Goal: Task Accomplishment & Management: Use online tool/utility

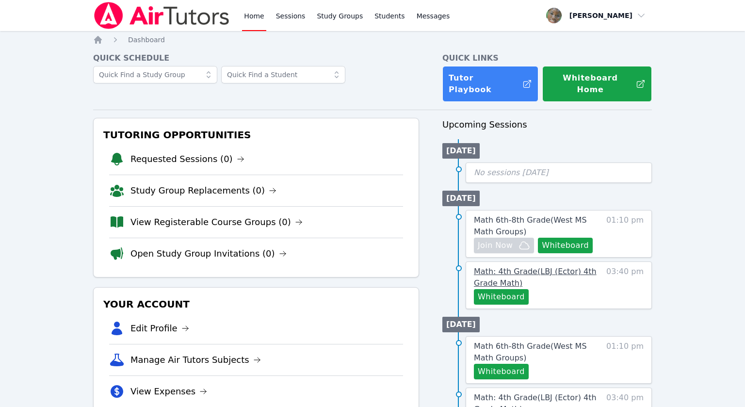
click at [535, 267] on span "Math: 4th Grade ( LBJ (Ector) 4th Grade Math )" at bounding box center [535, 277] width 123 height 21
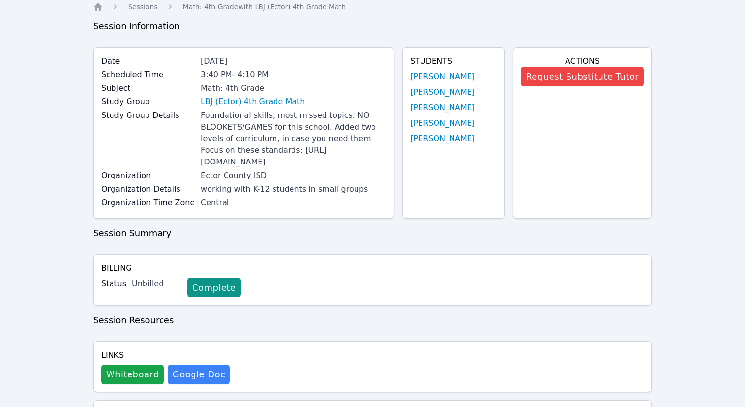
scroll to position [30, 0]
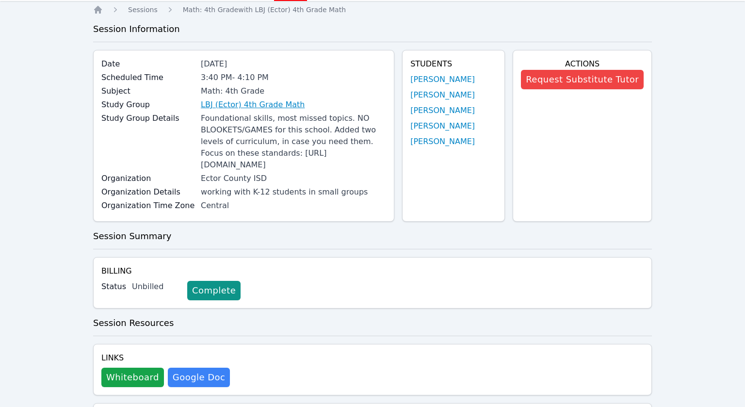
click at [250, 106] on link "LBJ (Ector) 4th Grade Math" at bounding box center [253, 105] width 104 height 12
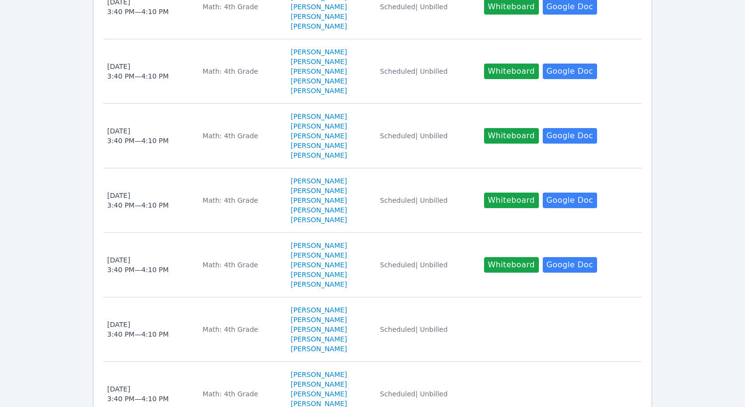
scroll to position [320, 0]
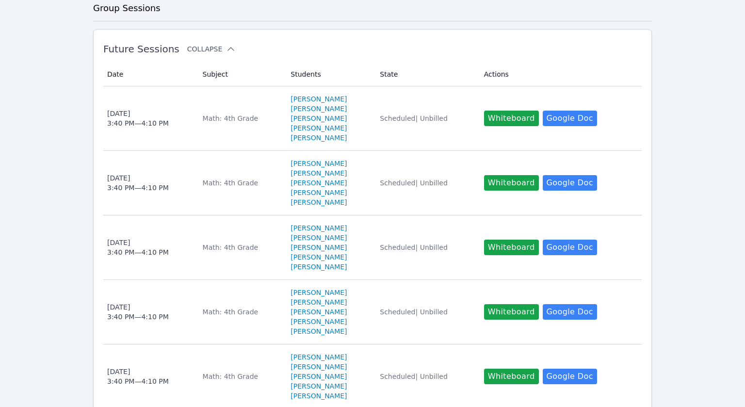
click at [226, 54] on icon at bounding box center [231, 49] width 10 height 10
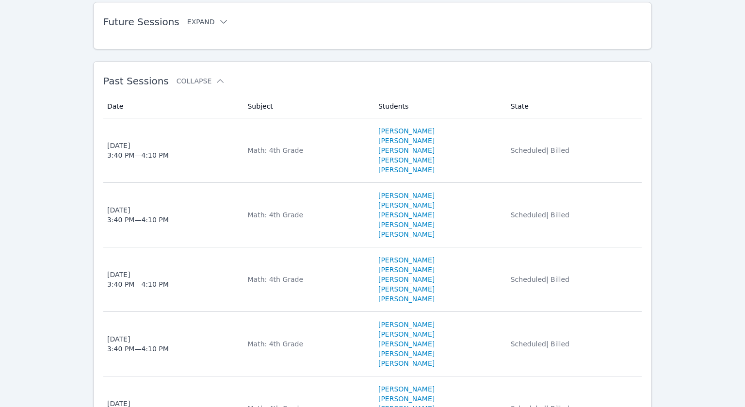
scroll to position [349, 0]
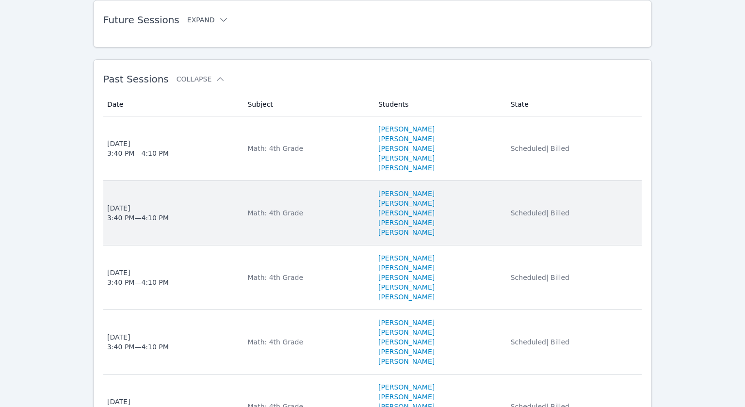
click at [188, 223] on span "[DATE] 3:40 PM — 4:10 PM" at bounding box center [171, 212] width 128 height 19
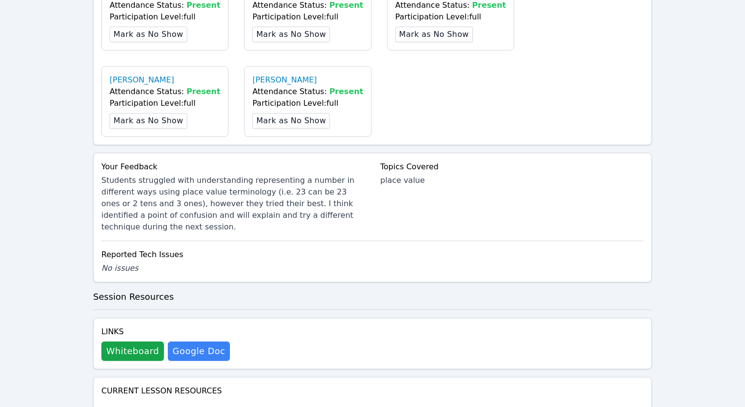
scroll to position [388, 0]
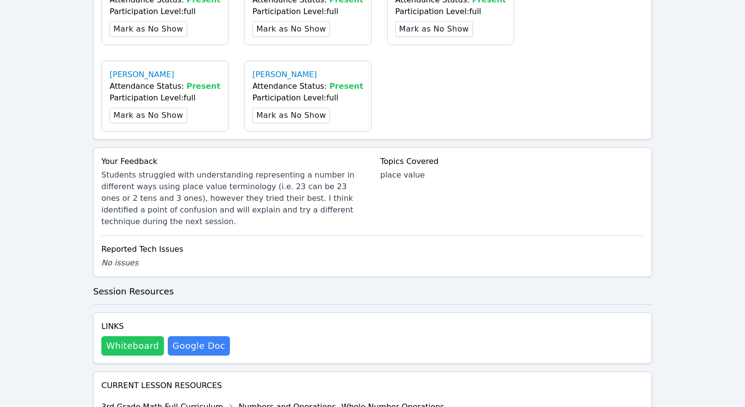
click at [134, 348] on button "Whiteboard" at bounding box center [132, 345] width 63 height 19
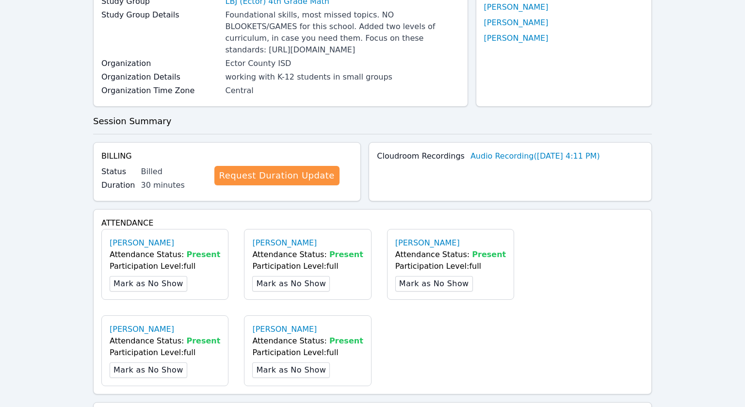
scroll to position [0, 0]
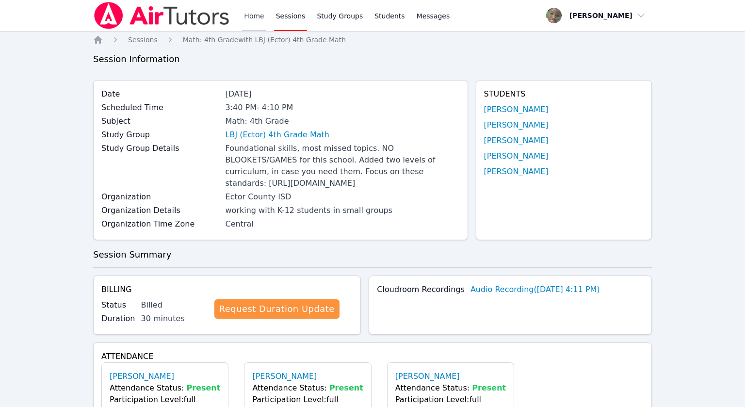
click at [251, 16] on link "Home" at bounding box center [254, 15] width 24 height 31
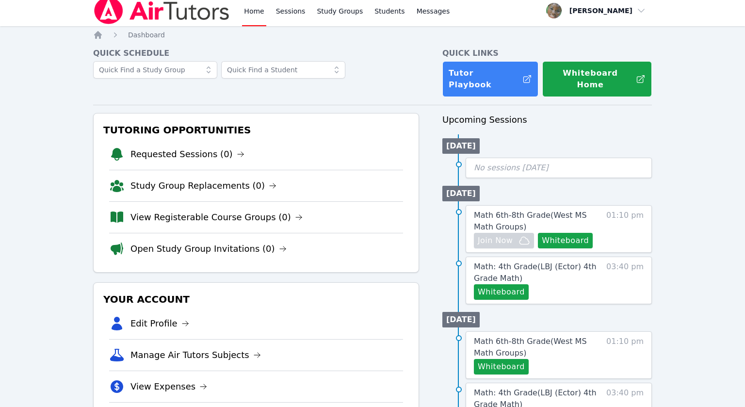
scroll to position [10, 0]
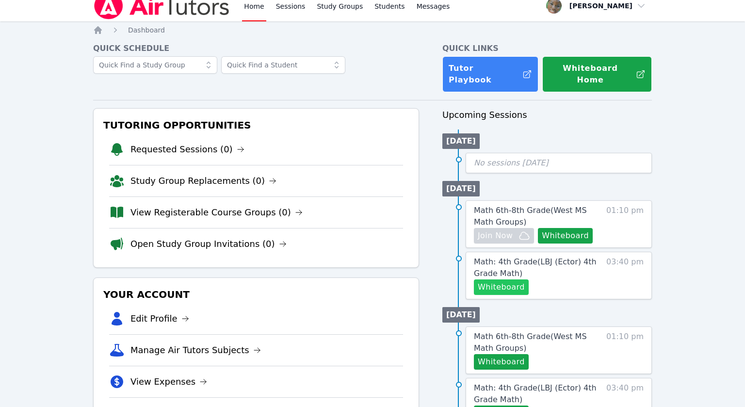
click at [504, 279] on button "Whiteboard" at bounding box center [501, 287] width 55 height 16
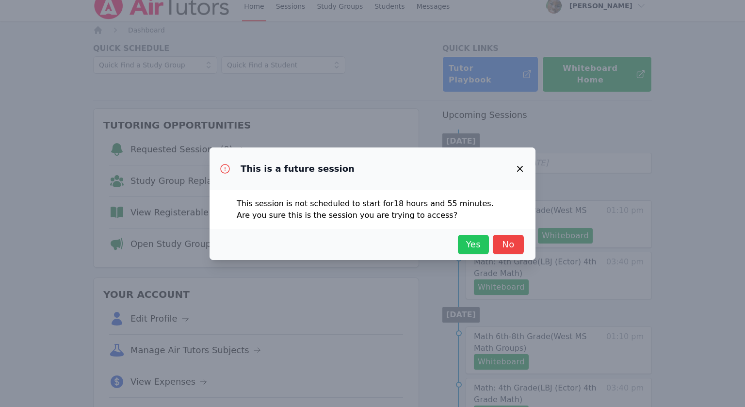
click at [472, 240] on span "Yes" at bounding box center [472, 245] width 21 height 14
